Goal: Information Seeking & Learning: Learn about a topic

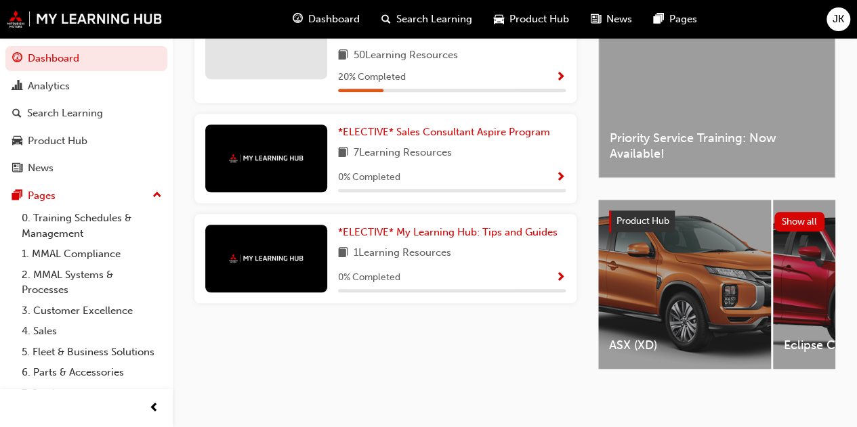
scroll to position [110, 0]
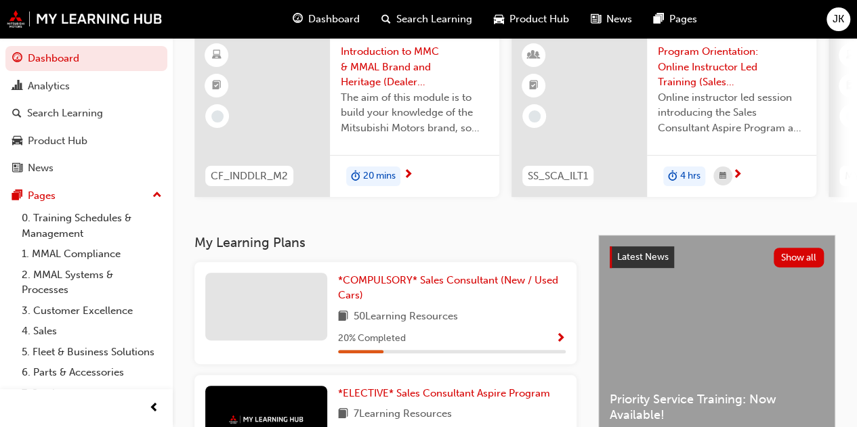
click at [564, 338] on span "Show Progress" at bounding box center [560, 339] width 10 height 12
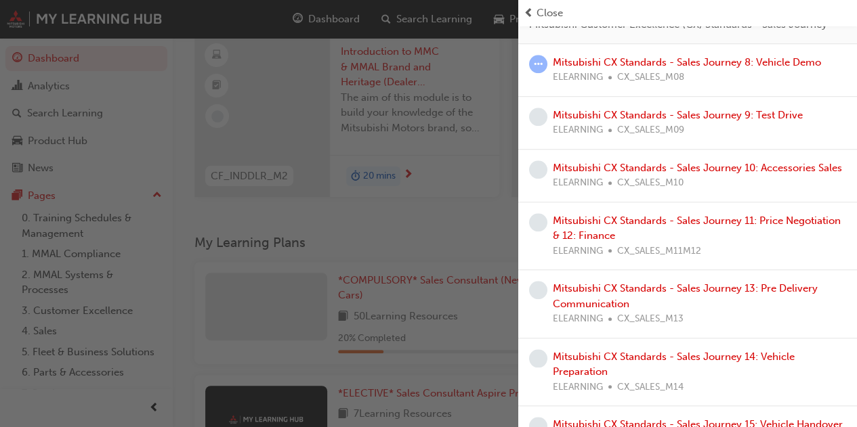
scroll to position [474, 0]
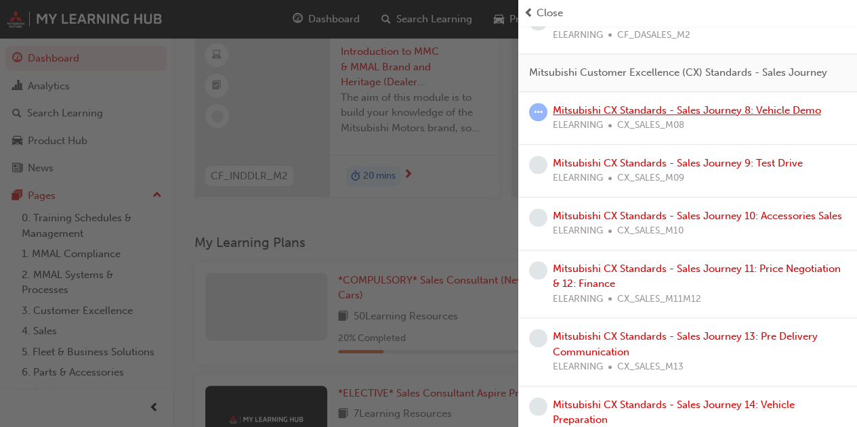
click at [572, 117] on link "Mitsubishi CX Standards - Sales Journey 8: Vehicle Demo" at bounding box center [687, 110] width 268 height 12
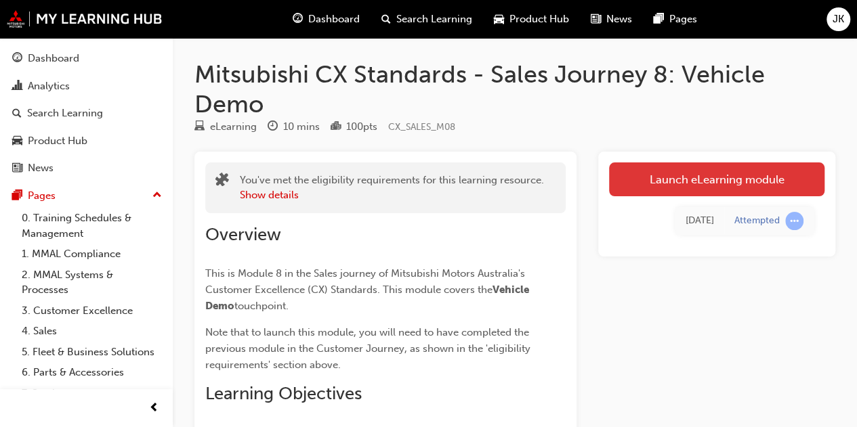
click at [668, 174] on link "Launch eLearning module" at bounding box center [716, 180] width 215 height 34
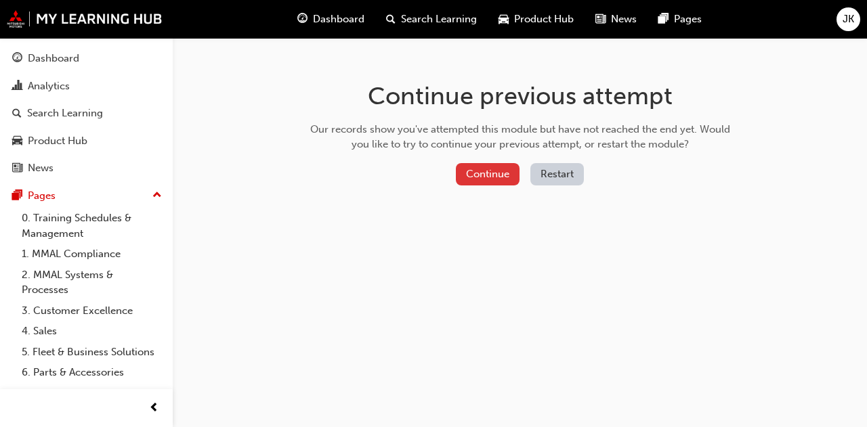
click at [462, 170] on button "Continue" at bounding box center [488, 174] width 64 height 22
